Goal: Transaction & Acquisition: Purchase product/service

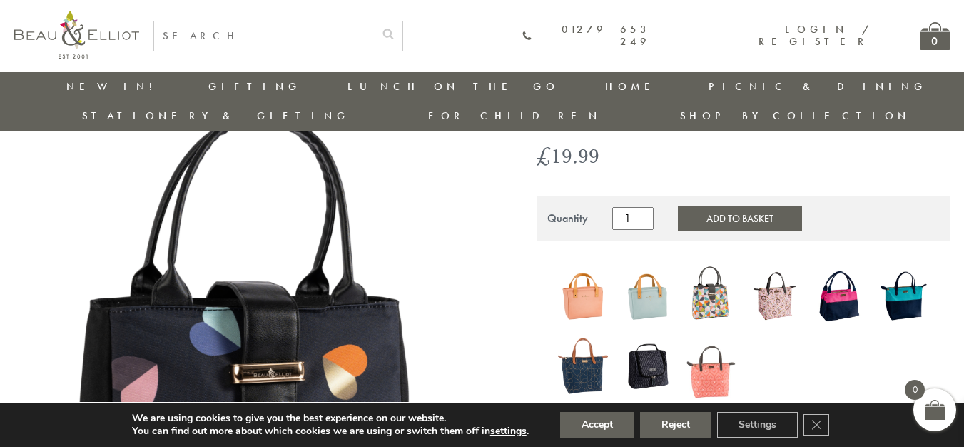
scroll to position [143, 0]
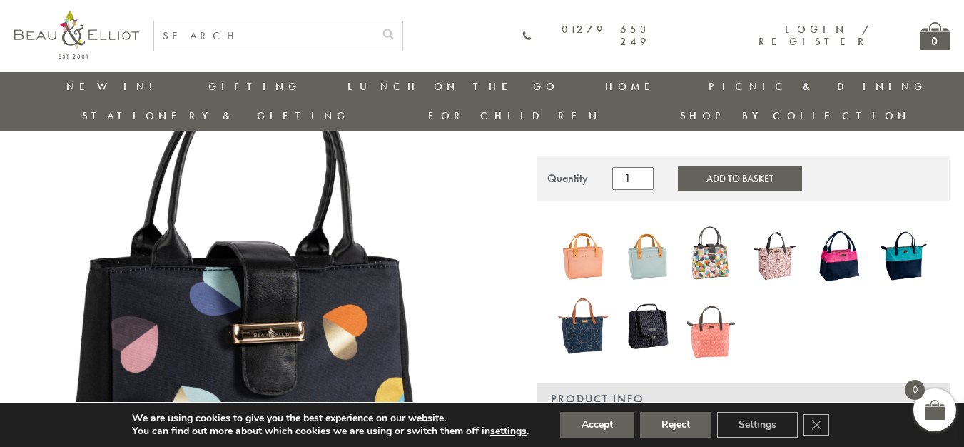
click at [712, 223] on img at bounding box center [711, 255] width 50 height 65
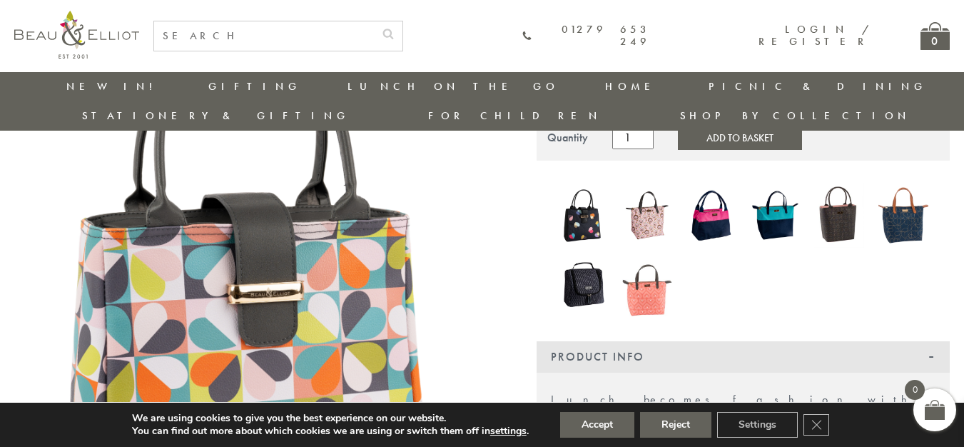
click at [578, 199] on img at bounding box center [583, 214] width 50 height 58
